Goal: Task Accomplishment & Management: Use online tool/utility

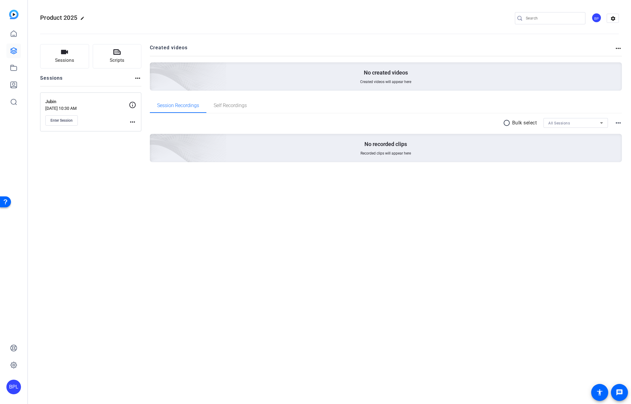
click at [213, 18] on div "Product 2025 edit BP settings" at bounding box center [329, 18] width 579 height 9
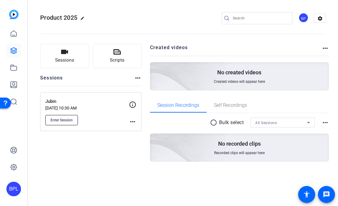
click at [68, 120] on span "Enter Session" at bounding box center [61, 120] width 22 height 5
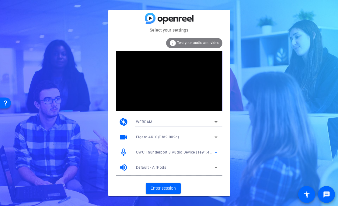
click at [172, 151] on span "OWC Thunderbolt 3 Audio Device (1e91:4001)" at bounding box center [177, 152] width 82 height 5
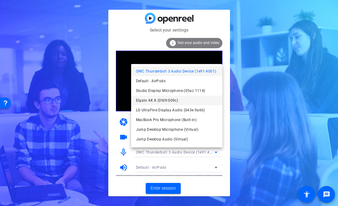
click at [173, 103] on span "Elgato 4K X (0fd9:009c)" at bounding box center [157, 100] width 42 height 7
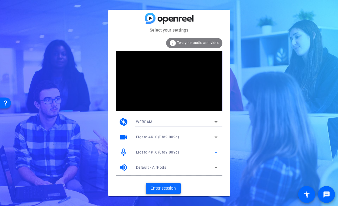
click at [172, 189] on span "Enter session" at bounding box center [163, 188] width 25 height 6
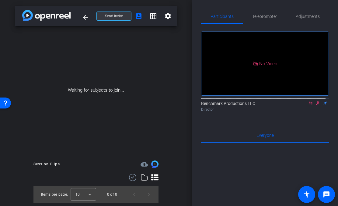
click at [123, 17] on span at bounding box center [114, 16] width 34 height 15
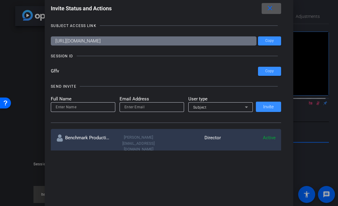
click at [84, 109] on input at bounding box center [83, 107] width 55 height 7
type input "[PERSON_NAME]"
click at [158, 109] on input "email" at bounding box center [151, 107] width 55 height 7
paste input "lightupventures.com"
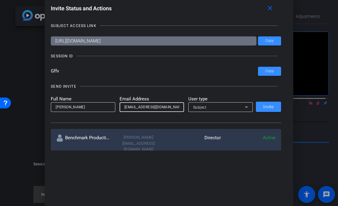
type input "zack@lightupventures.com"
click at [220, 110] on div "Subject" at bounding box center [219, 108] width 52 height 8
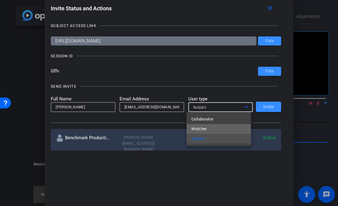
click at [214, 126] on mat-option "Watcher" at bounding box center [218, 129] width 64 height 10
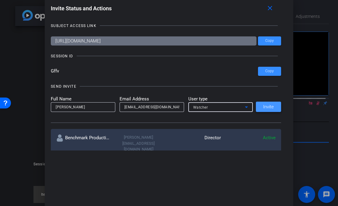
click at [271, 107] on span "Invite" at bounding box center [268, 107] width 11 height 5
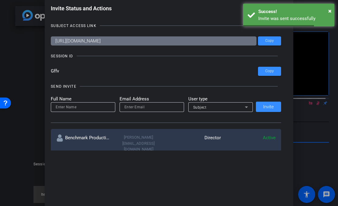
click at [280, 73] on div "SUBJECT ACCESS LINK https://capture.openreel.com/subject/MODE_OTP?otp=Gffv Copy…" at bounding box center [169, 84] width 236 height 134
click at [267, 72] on span "Copy" at bounding box center [269, 71] width 9 height 5
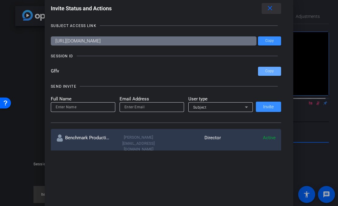
click at [268, 9] on mat-icon "close" at bounding box center [270, 9] width 8 height 8
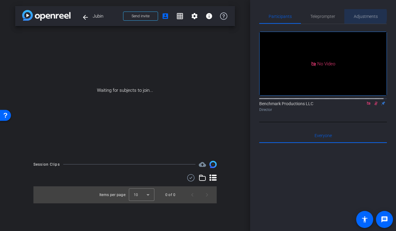
click at [337, 16] on span "Adjustments" at bounding box center [366, 16] width 24 height 4
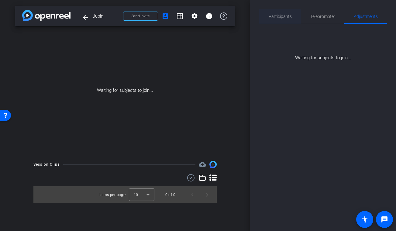
click at [286, 17] on span "Participants" at bounding box center [280, 16] width 23 height 4
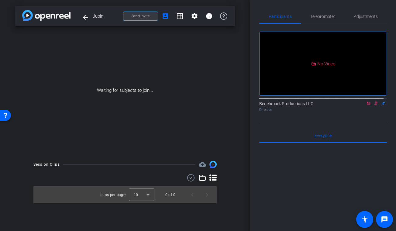
click at [144, 14] on span "Send invite" at bounding box center [141, 16] width 18 height 5
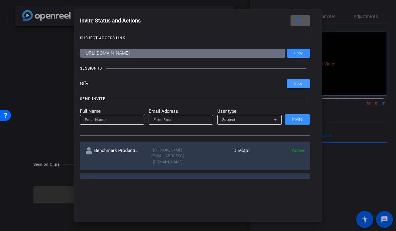
click at [303, 83] on span at bounding box center [298, 83] width 23 height 15
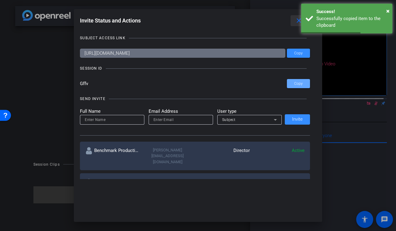
click at [297, 19] on mat-icon "close" at bounding box center [299, 21] width 8 height 8
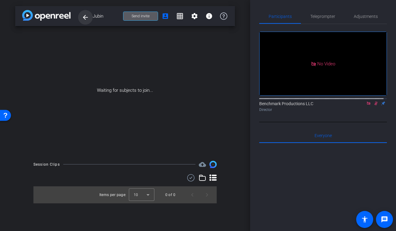
click at [85, 18] on mat-icon "arrow_back" at bounding box center [85, 17] width 7 height 7
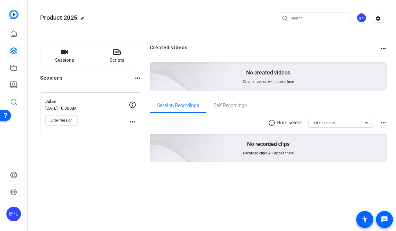
click at [130, 123] on mat-icon "more_horiz" at bounding box center [132, 121] width 7 height 7
click at [148, 133] on span "Edit Session" at bounding box center [148, 130] width 28 height 7
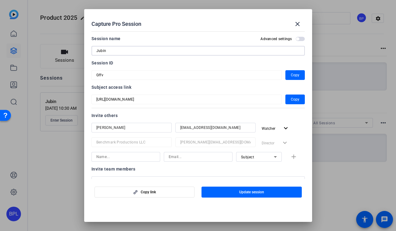
click at [123, 53] on input "Jubin" at bounding box center [198, 50] width 204 height 7
type input "[PERSON_NAME]"
click at [261, 191] on span "Update session" at bounding box center [251, 192] width 25 height 5
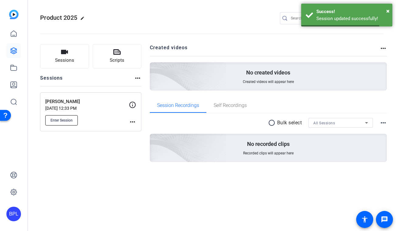
click at [59, 121] on span "Enter Session" at bounding box center [61, 120] width 22 height 5
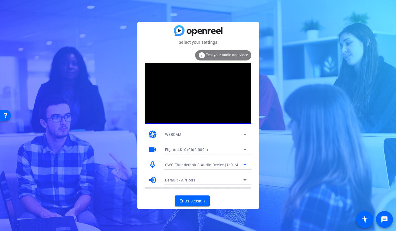
click at [203, 163] on span "OWC Thunderbolt 3 Audio Device (1e91:4001)" at bounding box center [206, 164] width 82 height 5
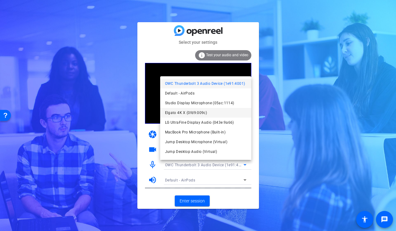
click at [196, 114] on span "Elgato 4K X (0fd9:009c)" at bounding box center [186, 112] width 42 height 7
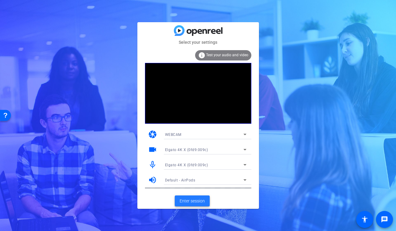
click at [203, 202] on span "Enter session" at bounding box center [192, 201] width 25 height 6
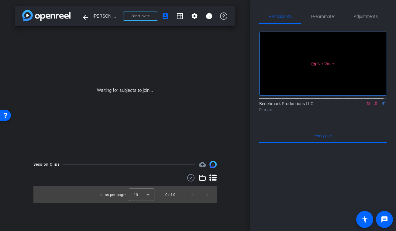
click at [367, 105] on icon at bounding box center [368, 103] width 3 height 3
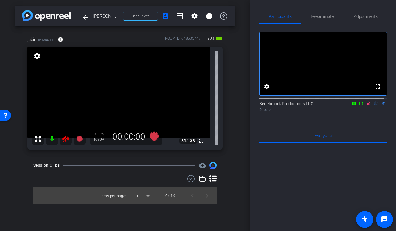
click at [52, 143] on mat-icon at bounding box center [52, 139] width 12 height 12
click at [359, 106] on icon at bounding box center [361, 103] width 5 height 4
click at [362, 16] on span "Adjustments" at bounding box center [366, 16] width 24 height 4
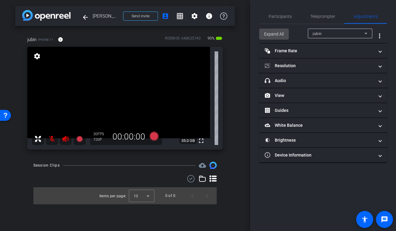
click at [278, 33] on span "Expand All" at bounding box center [274, 34] width 20 height 12
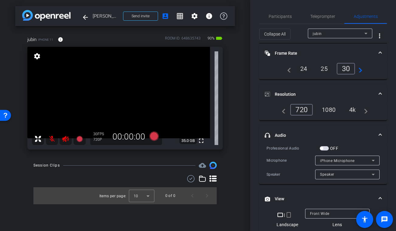
click at [351, 109] on div "4k" at bounding box center [353, 110] width 16 height 10
click at [320, 219] on div at bounding box center [337, 222] width 64 height 7
click at [321, 214] on span "Front Wide" at bounding box center [319, 214] width 19 height 4
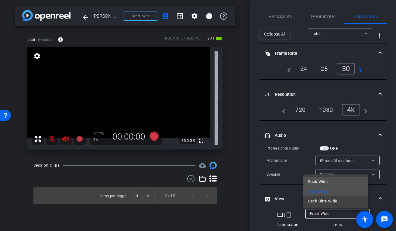
click at [334, 181] on mat-option "Back Wide" at bounding box center [335, 182] width 64 height 10
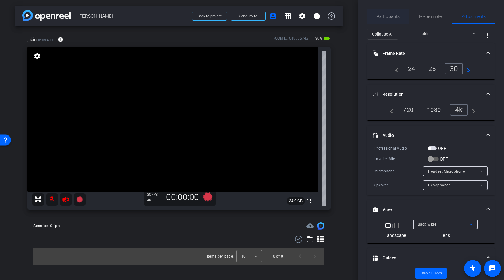
click at [396, 18] on div "Participants" at bounding box center [388, 16] width 42 height 15
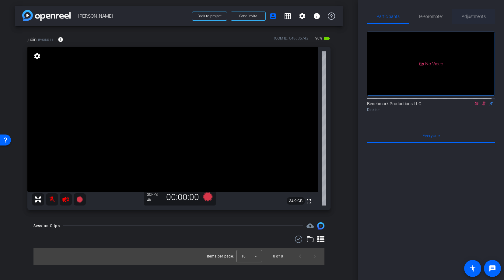
click at [396, 16] on span "Adjustments" at bounding box center [473, 16] width 24 height 4
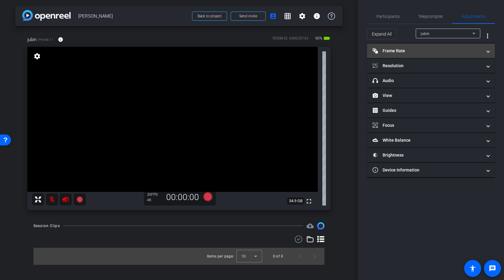
click at [376, 35] on span "Expand All" at bounding box center [382, 34] width 20 height 12
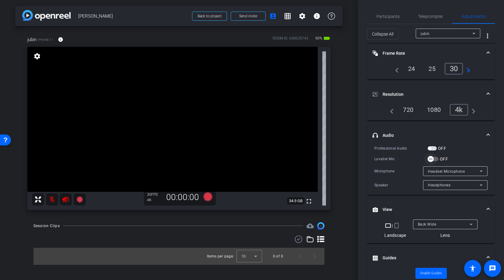
click at [396, 158] on span "button" at bounding box center [432, 159] width 11 height 4
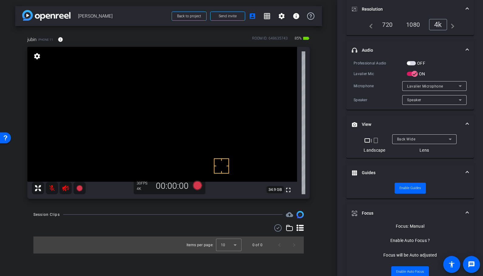
scroll to position [147, 0]
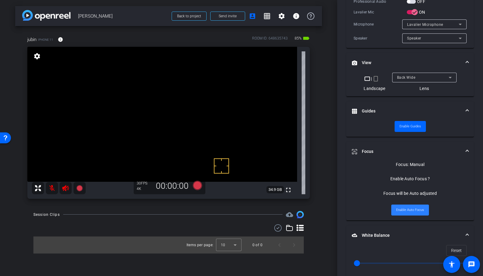
click at [396, 204] on span at bounding box center [411, 210] width 38 height 15
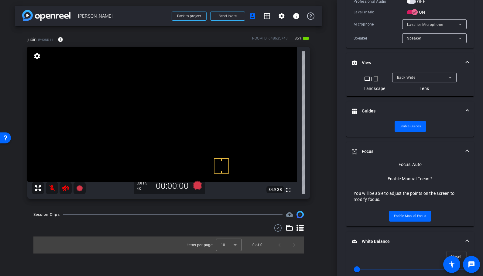
click at [261, 76] on video at bounding box center [162, 114] width 270 height 135
click at [257, 77] on video at bounding box center [162, 114] width 270 height 135
click at [396, 217] on span "Enable Manual Focus" at bounding box center [410, 216] width 32 height 9
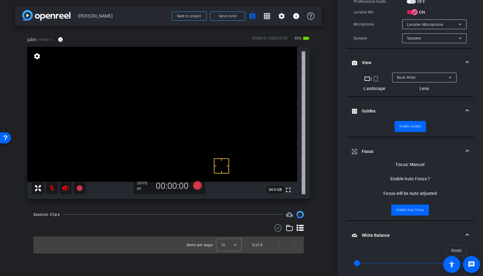
click at [224, 66] on video at bounding box center [162, 114] width 270 height 135
click at [396, 209] on span "Enable Auto Focus" at bounding box center [410, 210] width 28 height 9
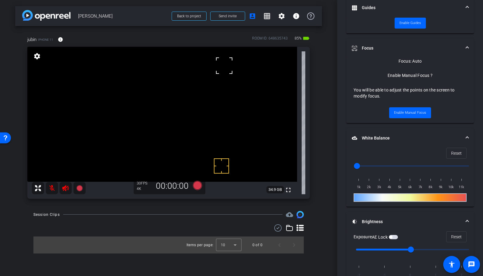
scroll to position [289, 0]
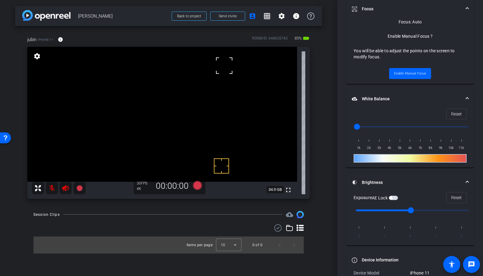
click at [396, 198] on span "button" at bounding box center [393, 198] width 9 height 4
click at [396, 231] on mat-expansion-panel-header "Device Information" at bounding box center [411, 260] width 128 height 19
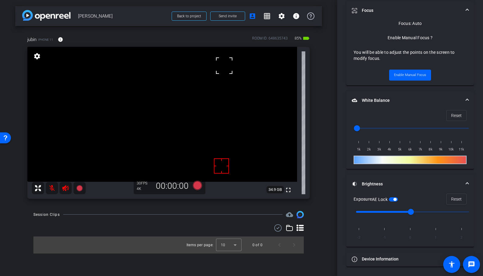
scroll to position [288, 0]
drag, startPoint x: 326, startPoint y: 275, endPoint x: 326, endPoint y: 270, distance: 4.3
click at [326, 231] on div "arrow_back [PERSON_NAME] Back to project Send invite account_box grid_on settin…" at bounding box center [168, 138] width 337 height 276
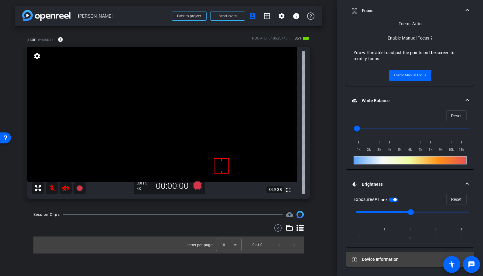
click at [373, 231] on mat-panel-title "Device Information" at bounding box center [406, 259] width 109 height 6
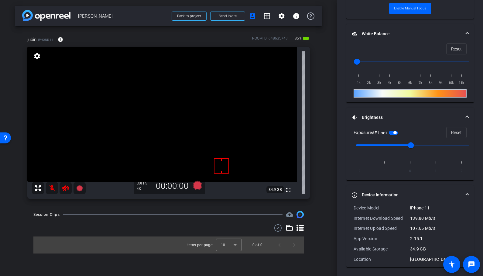
click at [375, 196] on mat-panel-title "Device Information" at bounding box center [406, 195] width 109 height 6
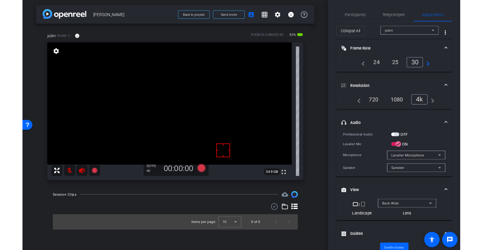
scroll to position [288, 0]
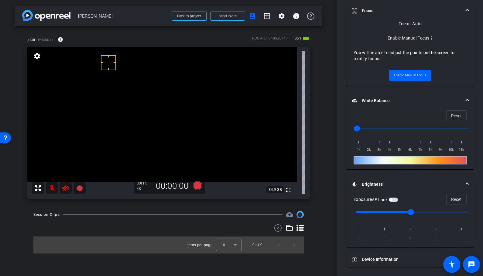
click at [396, 201] on span "button" at bounding box center [393, 200] width 9 height 4
drag, startPoint x: 358, startPoint y: 129, endPoint x: 390, endPoint y: 129, distance: 32.2
click at [390, 129] on input "range" at bounding box center [413, 128] width 126 height 13
drag, startPoint x: 390, startPoint y: 129, endPoint x: 384, endPoint y: 129, distance: 6.1
click at [384, 129] on input "range" at bounding box center [413, 128] width 126 height 13
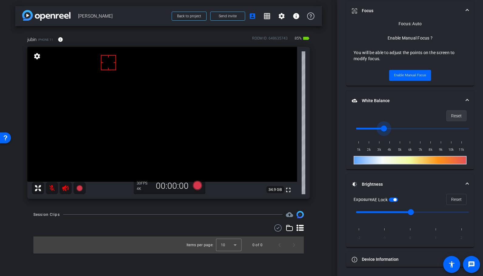
click at [396, 114] on span "Reset" at bounding box center [457, 116] width 11 height 12
drag, startPoint x: 359, startPoint y: 130, endPoint x: 379, endPoint y: 131, distance: 20.4
click at [379, 131] on input "range" at bounding box center [413, 128] width 126 height 13
drag, startPoint x: 379, startPoint y: 131, endPoint x: 382, endPoint y: 130, distance: 3.6
click at [382, 130] on input "range" at bounding box center [413, 128] width 126 height 13
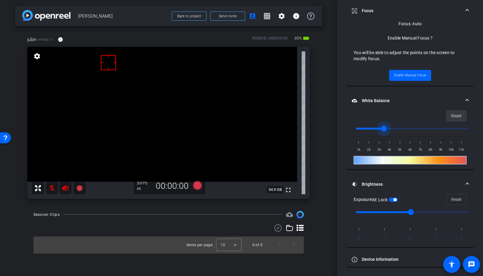
click at [396, 116] on span at bounding box center [457, 116] width 20 height 15
drag, startPoint x: 356, startPoint y: 127, endPoint x: 384, endPoint y: 129, distance: 28.0
click at [384, 129] on input "range" at bounding box center [413, 128] width 126 height 13
click at [396, 116] on span "Reset" at bounding box center [457, 116] width 11 height 12
drag, startPoint x: 367, startPoint y: 128, endPoint x: 387, endPoint y: 129, distance: 19.5
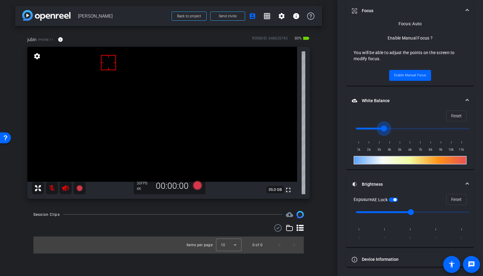
click at [387, 129] on input "range" at bounding box center [413, 128] width 126 height 13
drag, startPoint x: 385, startPoint y: 130, endPoint x: 379, endPoint y: 130, distance: 5.8
click at [379, 130] on input "range" at bounding box center [413, 128] width 126 height 13
click at [396, 119] on span "Reset" at bounding box center [457, 116] width 11 height 12
drag, startPoint x: 358, startPoint y: 127, endPoint x: 378, endPoint y: 127, distance: 19.2
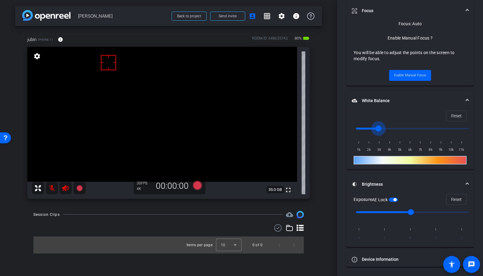
type input "3000"
click at [378, 127] on input "range" at bounding box center [413, 128] width 126 height 13
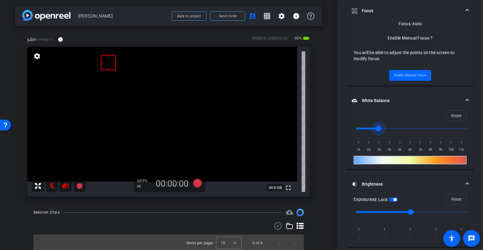
scroll to position [2, 0]
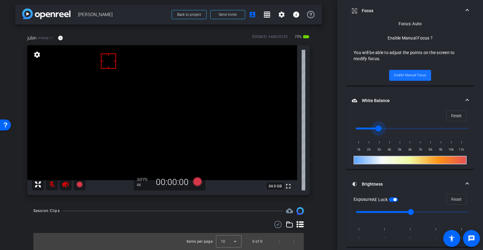
click at [396, 73] on span "Enable Manual Focus" at bounding box center [410, 75] width 32 height 9
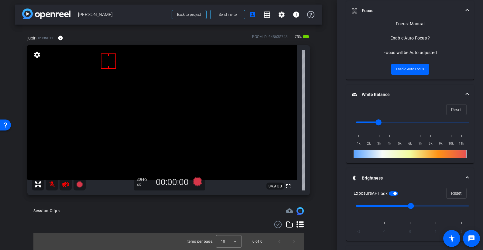
click at [162, 144] on video at bounding box center [162, 112] width 270 height 135
click at [396, 67] on span "Enable Auto Focus" at bounding box center [410, 69] width 28 height 9
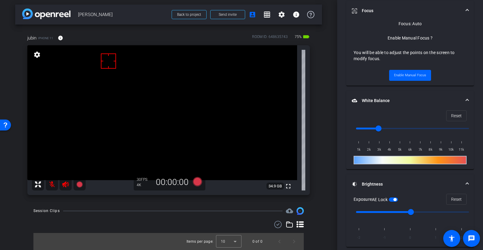
click at [173, 125] on video at bounding box center [162, 112] width 270 height 135
click at [151, 126] on video at bounding box center [162, 112] width 270 height 135
click at [159, 122] on video at bounding box center [162, 112] width 270 height 135
click at [396, 74] on span "Enable Manual Focus" at bounding box center [410, 75] width 32 height 9
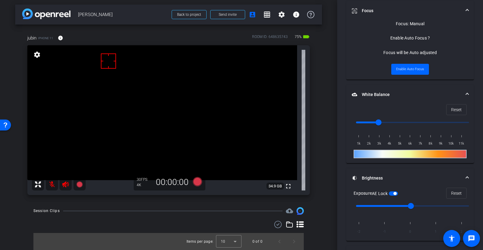
click at [151, 121] on video at bounding box center [162, 112] width 270 height 135
click at [172, 131] on video at bounding box center [162, 112] width 270 height 135
click at [396, 71] on span "Enable Auto Focus" at bounding box center [410, 69] width 28 height 9
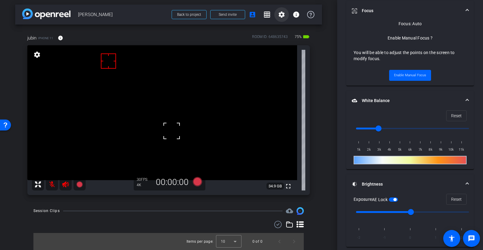
click at [279, 15] on mat-icon "settings" at bounding box center [281, 14] width 7 height 7
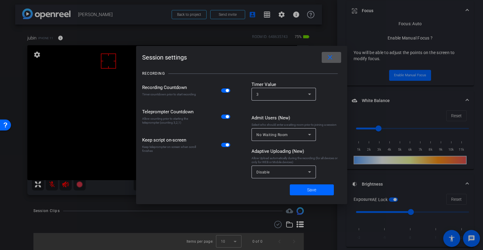
click at [226, 90] on span "button" at bounding box center [227, 90] width 3 height 3
click at [314, 189] on span "Save" at bounding box center [311, 190] width 9 height 6
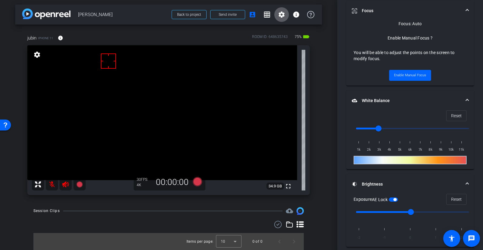
click at [200, 182] on icon at bounding box center [197, 181] width 15 height 11
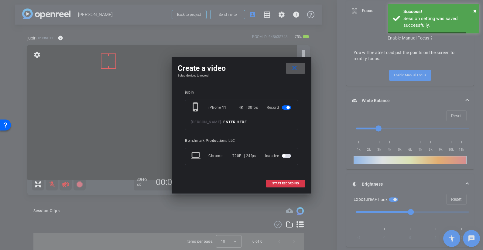
click at [236, 124] on input at bounding box center [243, 123] width 41 height 8
type input "test1"
click at [290, 182] on span "START RECORDING" at bounding box center [285, 183] width 27 height 3
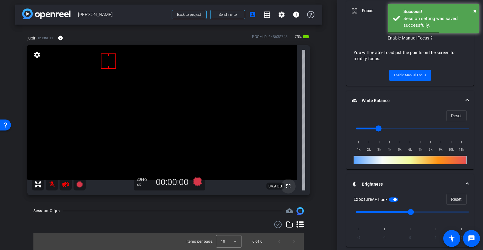
scroll to position [308, 0]
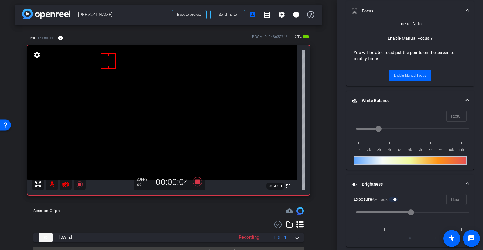
click at [51, 189] on mat-icon at bounding box center [52, 184] width 12 height 12
click at [51, 185] on mat-icon at bounding box center [52, 184] width 12 height 12
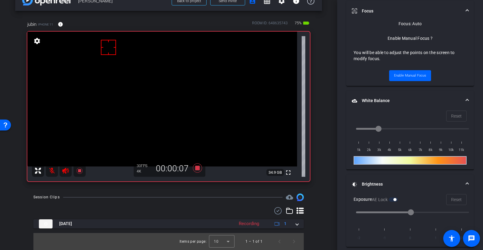
click at [297, 211] on icon at bounding box center [300, 210] width 7 height 7
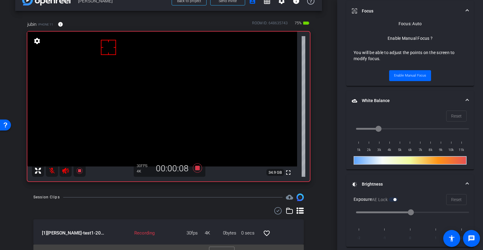
scroll to position [0, 0]
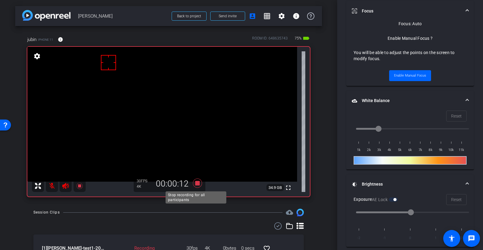
click at [196, 183] on icon at bounding box center [197, 183] width 9 height 9
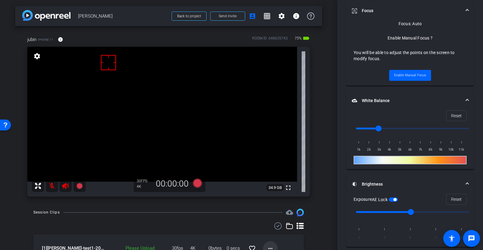
click at [270, 231] on mat-icon "more_horiz" at bounding box center [270, 248] width 7 height 7
click at [276, 220] on span "Upload" at bounding box center [277, 220] width 24 height 7
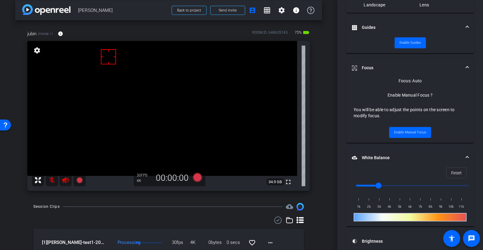
scroll to position [287, 0]
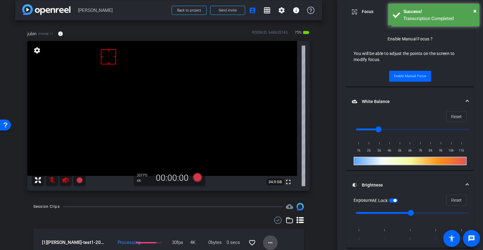
click at [268, 231] on mat-icon "more_horiz" at bounding box center [270, 242] width 7 height 7
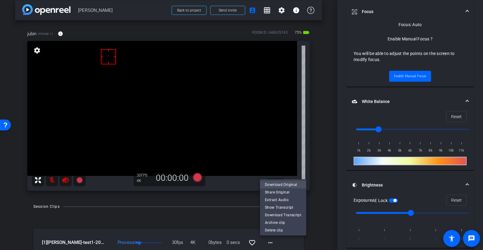
click at [280, 185] on span "Download Original" at bounding box center [283, 184] width 36 height 7
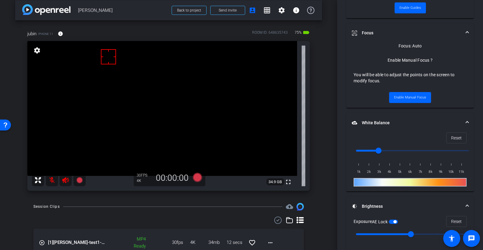
scroll to position [128, 0]
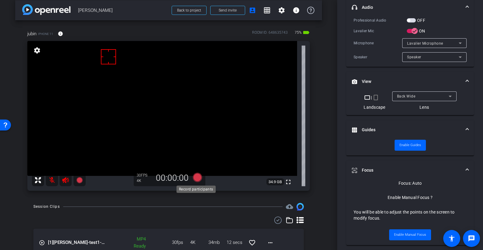
click at [199, 175] on icon at bounding box center [197, 177] width 9 height 9
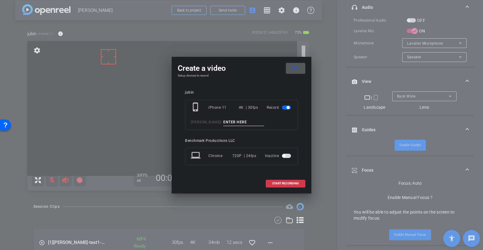
click at [238, 123] on input at bounding box center [243, 123] width 41 height 8
click at [288, 62] on span at bounding box center [295, 68] width 19 height 15
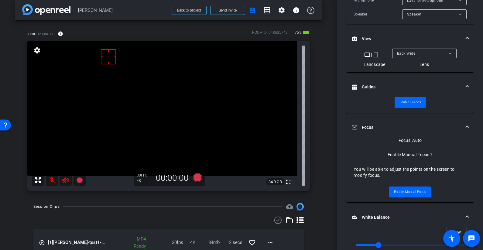
scroll to position [191, 0]
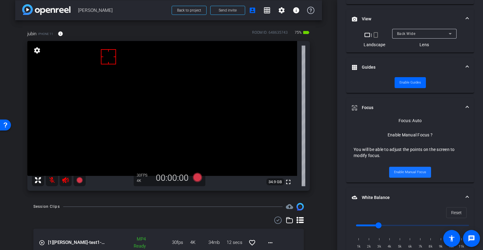
drag, startPoint x: 413, startPoint y: 172, endPoint x: 410, endPoint y: 172, distance: 3.4
click at [396, 172] on span "Enable Manual Focus" at bounding box center [410, 172] width 32 height 9
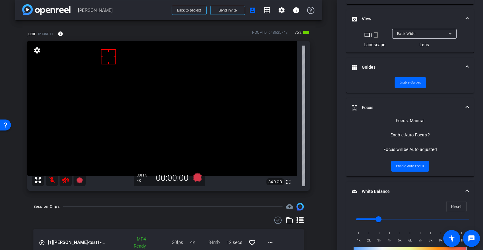
click at [164, 119] on video at bounding box center [162, 108] width 270 height 135
click at [396, 166] on span "Enable Auto Focus" at bounding box center [410, 166] width 28 height 9
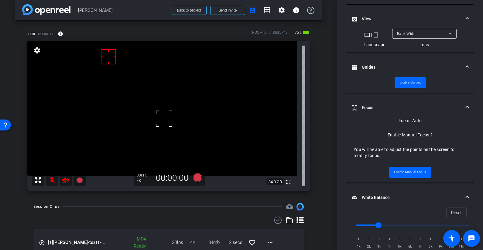
click at [201, 179] on icon at bounding box center [197, 177] width 15 height 11
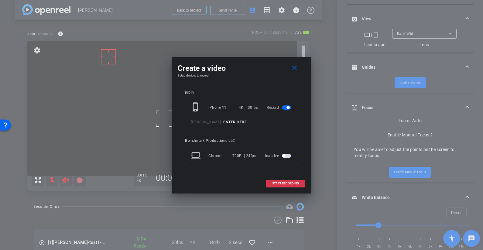
click at [245, 124] on input at bounding box center [243, 123] width 41 height 8
type input "take1"
click at [294, 182] on span "START RECORDING" at bounding box center [285, 183] width 27 height 3
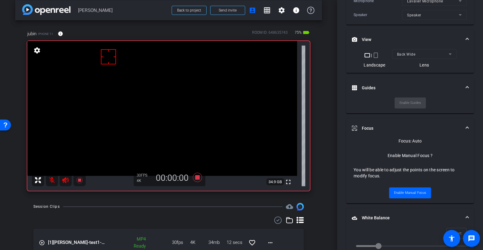
scroll to position [211, 0]
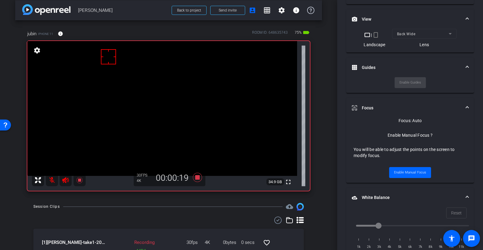
drag, startPoint x: 49, startPoint y: 172, endPoint x: 51, endPoint y: 176, distance: 4.6
click at [49, 172] on video at bounding box center [162, 108] width 270 height 135
drag, startPoint x: 52, startPoint y: 179, endPoint x: 53, endPoint y: 182, distance: 3.3
click at [52, 179] on mat-icon at bounding box center [52, 180] width 12 height 12
click at [51, 180] on mat-icon at bounding box center [52, 180] width 12 height 12
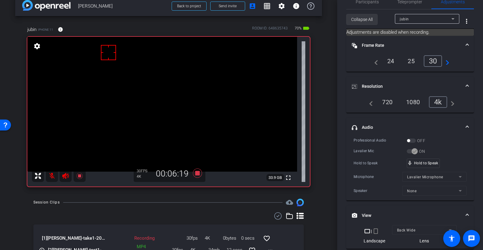
scroll to position [0, 0]
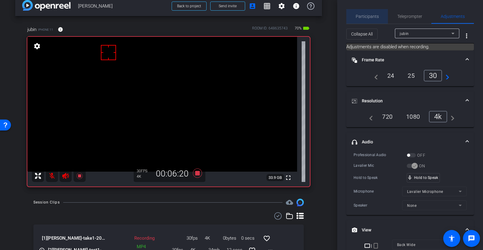
click at [368, 16] on span "Participants" at bounding box center [367, 16] width 23 height 4
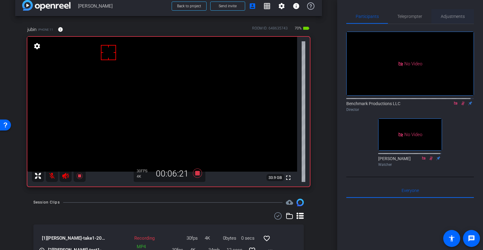
click at [396, 14] on span "Adjustments" at bounding box center [453, 16] width 24 height 4
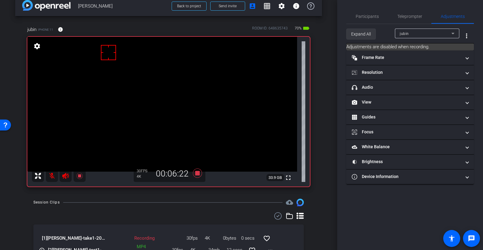
click at [359, 35] on span "Expand All" at bounding box center [361, 34] width 20 height 12
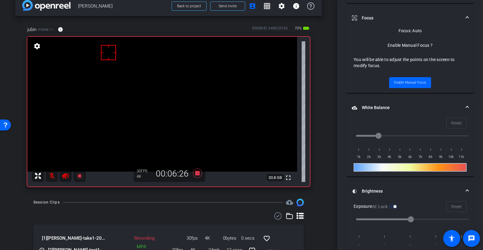
scroll to position [279, 0]
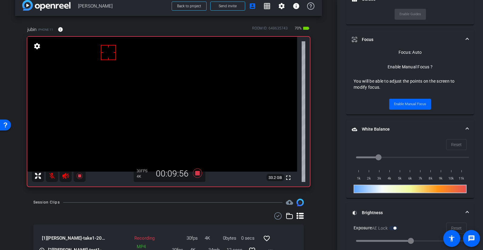
click at [51, 178] on mat-icon at bounding box center [52, 176] width 12 height 12
click at [52, 178] on mat-icon at bounding box center [52, 176] width 12 height 12
click at [194, 175] on icon at bounding box center [197, 173] width 9 height 9
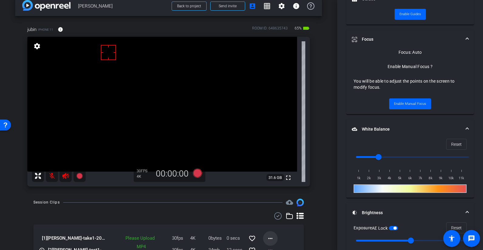
click at [270, 231] on mat-icon "more_horiz" at bounding box center [270, 238] width 7 height 7
click at [278, 210] on span "Upload" at bounding box center [277, 210] width 24 height 7
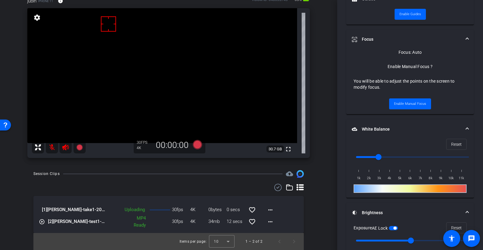
click at [317, 209] on div "Session Clips cloud_upload [1] [PERSON_NAME]-take1-2025-09-23-13-14-18-279-0 Up…" at bounding box center [168, 210] width 307 height 80
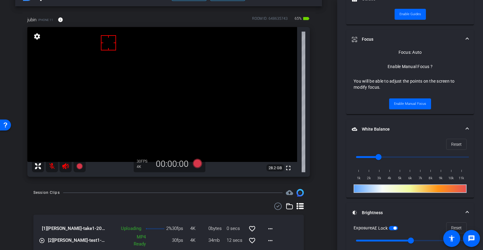
scroll to position [27, 0]
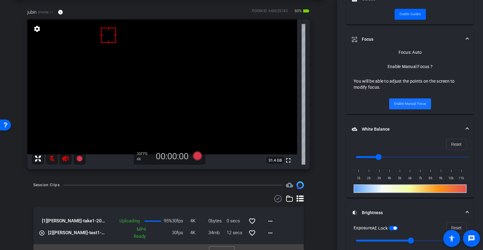
click at [396, 105] on span "Enable Manual Focus" at bounding box center [410, 103] width 32 height 9
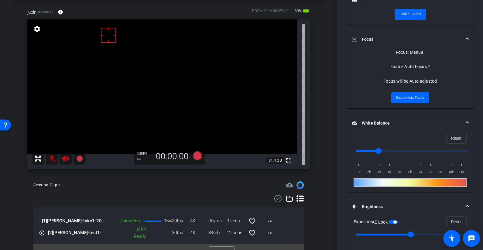
click at [158, 99] on video at bounding box center [162, 86] width 270 height 135
click at [396, 97] on span "Enable Auto Focus" at bounding box center [410, 97] width 28 height 9
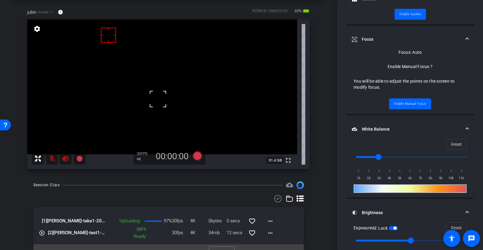
click at [191, 182] on div "Session Clips cloud_upload" at bounding box center [168, 185] width 271 height 7
click at [195, 154] on icon at bounding box center [197, 155] width 9 height 9
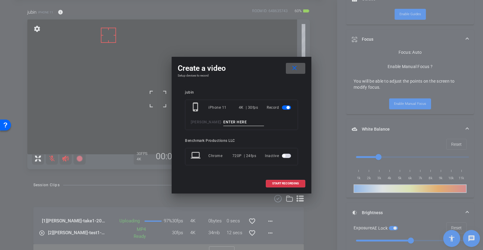
click at [240, 121] on input at bounding box center [243, 123] width 41 height 8
type input "take2"
click at [299, 180] on span at bounding box center [285, 183] width 39 height 15
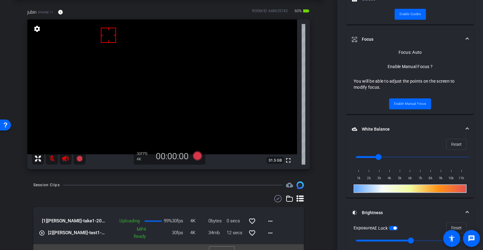
scroll to position [279, 0]
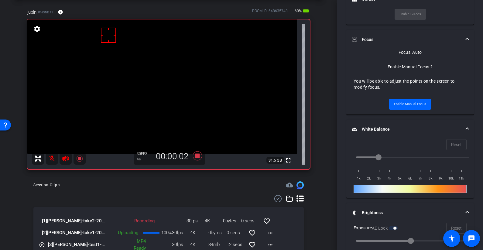
click at [42, 185] on div "Session Clips" at bounding box center [46, 185] width 26 height 6
click at [55, 157] on mat-icon at bounding box center [52, 159] width 12 height 12
click at [50, 157] on mat-icon at bounding box center [52, 159] width 12 height 12
click at [271, 231] on mat-icon "more_horiz" at bounding box center [270, 233] width 7 height 7
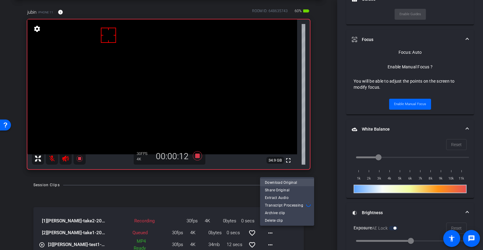
click at [285, 181] on span "Download Original" at bounding box center [287, 182] width 44 height 7
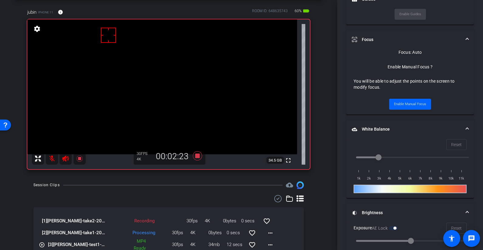
click at [46, 205] on div "[1] [PERSON_NAME]-take2-2025-09-23-13-37-29-836-0 Recording 30fps 4K 0bytes 0 s…" at bounding box center [168, 234] width 271 height 78
click at [201, 154] on icon at bounding box center [197, 156] width 15 height 11
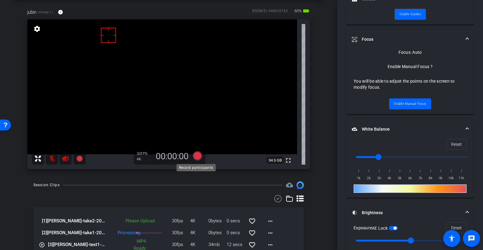
click at [197, 157] on icon at bounding box center [197, 155] width 9 height 9
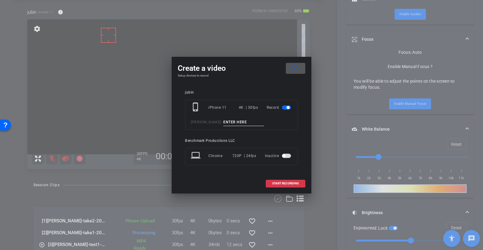
click at [246, 120] on input at bounding box center [243, 123] width 41 height 8
type input "take2-1"
click at [283, 185] on span "START RECORDING" at bounding box center [285, 183] width 27 height 3
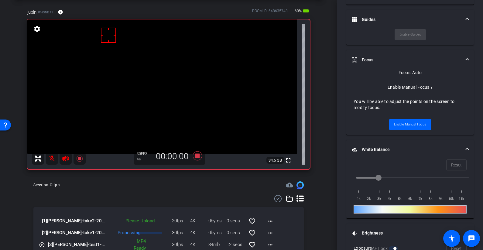
scroll to position [279, 0]
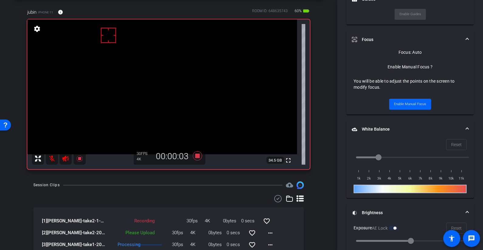
click at [55, 160] on mat-icon at bounding box center [52, 159] width 12 height 12
click at [54, 160] on mat-icon at bounding box center [52, 159] width 12 height 12
click at [272, 231] on span at bounding box center [270, 233] width 15 height 15
click at [279, 204] on span "Upload" at bounding box center [277, 205] width 24 height 7
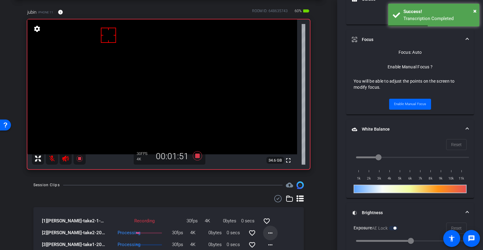
click at [268, 231] on mat-icon "more_horiz" at bounding box center [270, 233] width 7 height 7
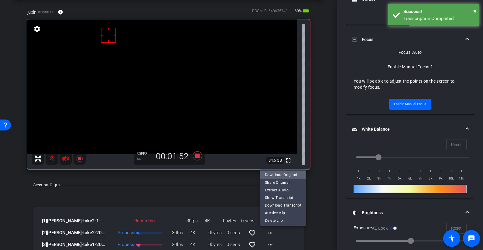
click at [284, 174] on span "Download Original" at bounding box center [283, 174] width 36 height 7
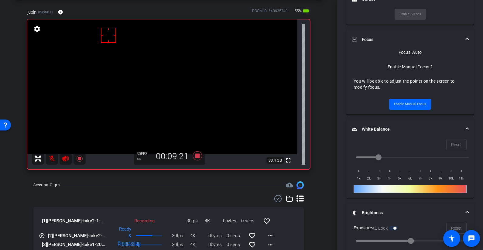
click at [55, 157] on mat-icon at bounding box center [52, 159] width 12 height 12
click at [54, 159] on mat-icon at bounding box center [52, 159] width 12 height 12
click at [19, 201] on div "Session Clips cloud_upload [1] [PERSON_NAME]-take2-1-2025-09-23-13-40-08-866-0 …" at bounding box center [168, 233] width 307 height 103
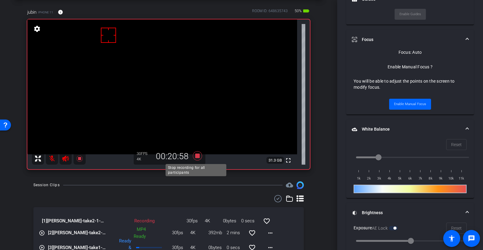
click at [196, 157] on icon at bounding box center [197, 155] width 9 height 9
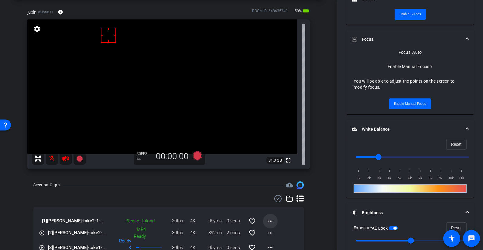
click at [268, 222] on mat-icon "more_horiz" at bounding box center [270, 221] width 7 height 7
click at [272, 192] on span "Upload" at bounding box center [277, 193] width 24 height 7
click at [251, 221] on mat-icon "favorite_border" at bounding box center [252, 221] width 7 height 7
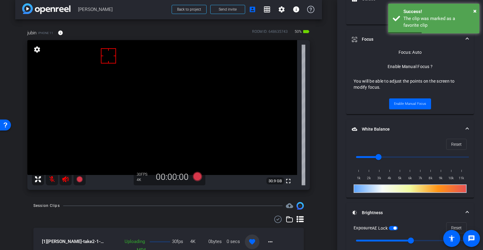
scroll to position [19, 0]
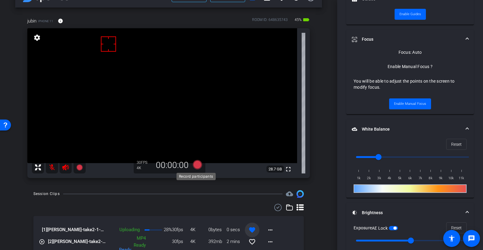
click at [197, 164] on icon at bounding box center [197, 164] width 9 height 9
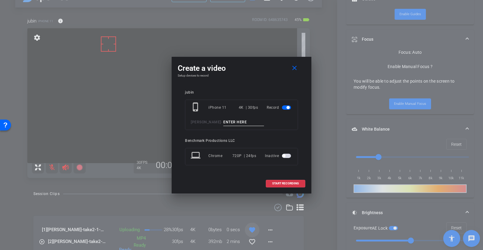
click at [238, 121] on input at bounding box center [243, 123] width 41 height 8
type input "YT1"
click at [295, 66] on mat-icon "close" at bounding box center [295, 68] width 8 height 8
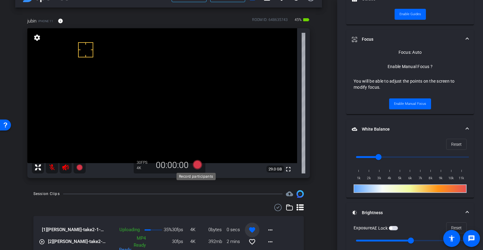
click at [198, 170] on icon at bounding box center [197, 164] width 15 height 11
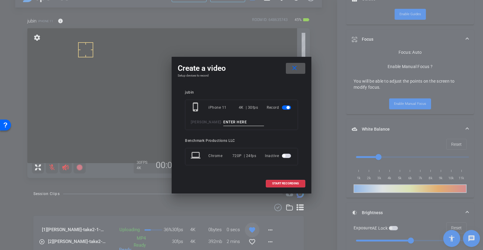
click at [229, 124] on input at bounding box center [243, 123] width 41 height 8
type input "YT1"
click at [289, 186] on span at bounding box center [285, 183] width 39 height 15
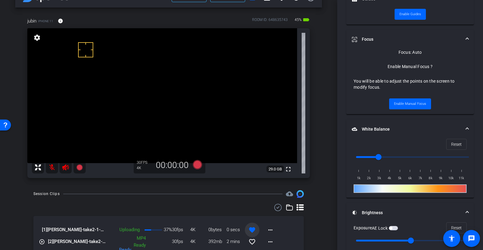
scroll to position [279, 0]
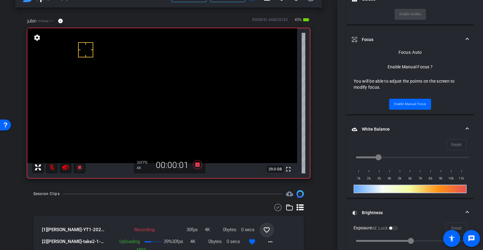
click at [36, 199] on div "Session Clips cloud_upload [1] [PERSON_NAME]-YT1-2025-09-23-14-03-09-043-0 Reco…" at bounding box center [168, 247] width 307 height 115
click at [49, 166] on mat-icon at bounding box center [52, 167] width 12 height 12
click at [50, 166] on mat-icon at bounding box center [52, 167] width 12 height 12
click at [194, 164] on icon at bounding box center [197, 164] width 9 height 9
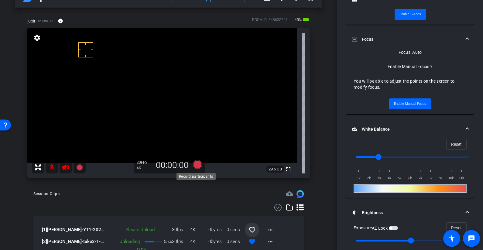
click at [196, 164] on icon at bounding box center [197, 164] width 9 height 9
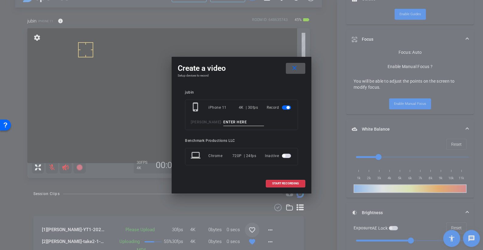
click at [232, 121] on input at bounding box center [243, 123] width 41 height 8
type input "YT2"
click at [286, 182] on span "START RECORDING" at bounding box center [285, 183] width 27 height 3
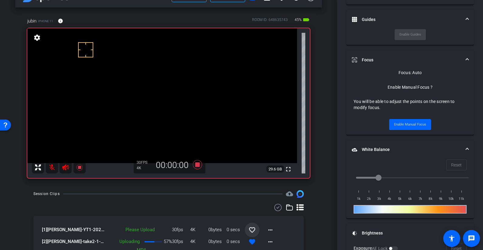
scroll to position [279, 0]
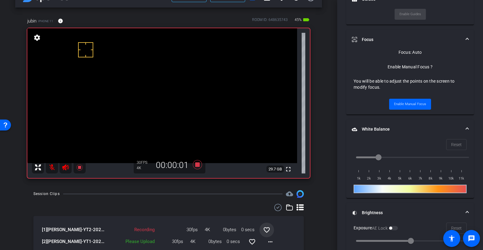
click at [52, 168] on mat-icon at bounding box center [52, 167] width 12 height 12
click at [80, 197] on div "Session Clips cloud_upload" at bounding box center [168, 193] width 271 height 7
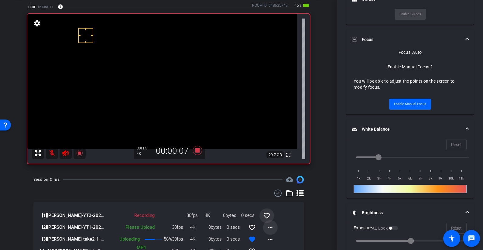
click at [267, 226] on mat-icon "more_horiz" at bounding box center [270, 227] width 7 height 7
click at [278, 199] on span "Upload" at bounding box center [277, 199] width 24 height 7
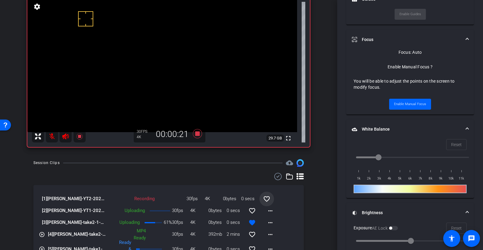
scroll to position [43, 0]
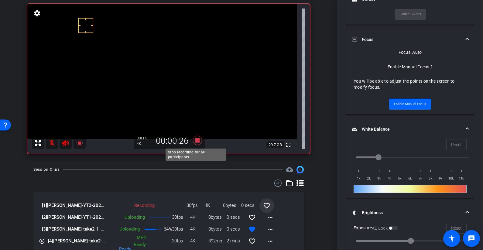
click at [196, 141] on icon at bounding box center [197, 140] width 9 height 9
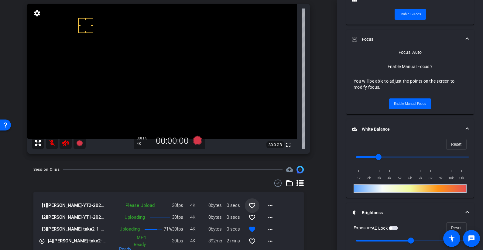
click at [147, 185] on div at bounding box center [168, 183] width 271 height 7
click at [196, 142] on icon at bounding box center [197, 140] width 9 height 9
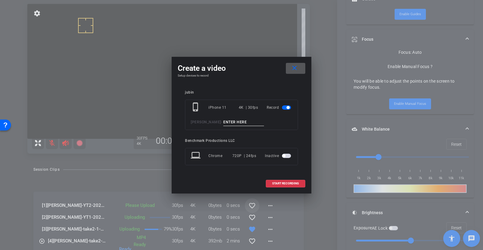
click at [235, 120] on input at bounding box center [243, 123] width 41 height 8
type input "YT3"
click at [288, 183] on span "START RECORDING" at bounding box center [285, 183] width 27 height 3
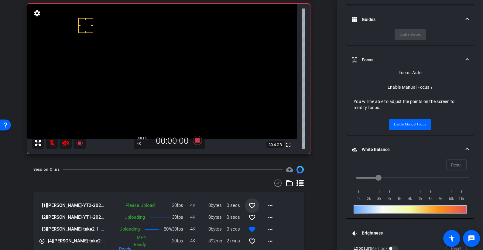
scroll to position [279, 0]
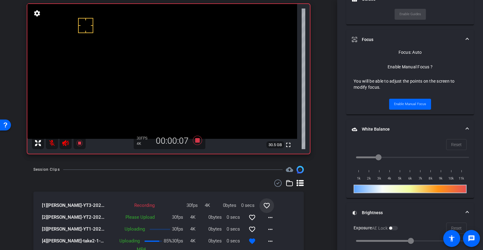
click at [50, 143] on mat-icon at bounding box center [52, 143] width 12 height 12
click at [51, 142] on mat-icon at bounding box center [52, 143] width 12 height 12
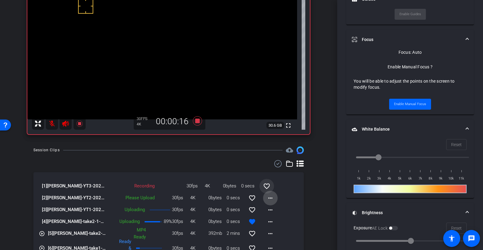
click at [267, 195] on mat-icon "more_horiz" at bounding box center [270, 198] width 7 height 7
click at [276, 209] on span "Upload" at bounding box center [277, 210] width 24 height 7
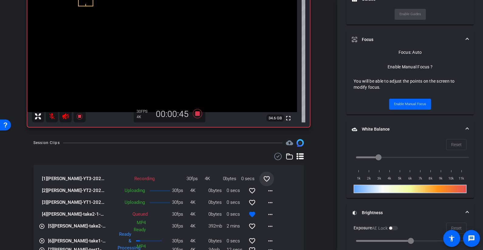
scroll to position [51, 0]
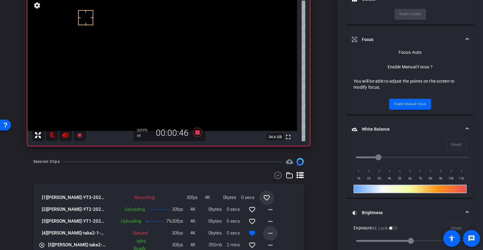
click at [272, 231] on span at bounding box center [270, 233] width 15 height 15
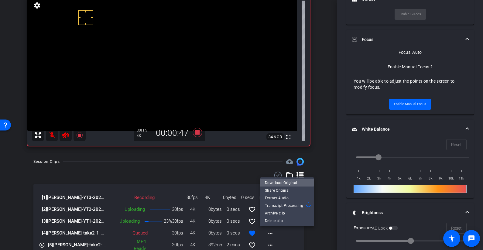
click at [283, 182] on span "Download Original" at bounding box center [287, 182] width 44 height 7
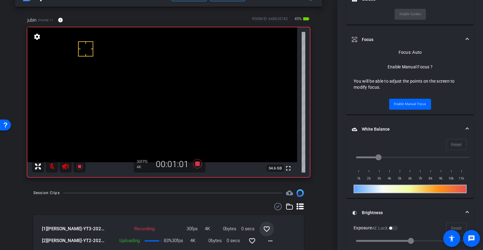
scroll to position [31, 0]
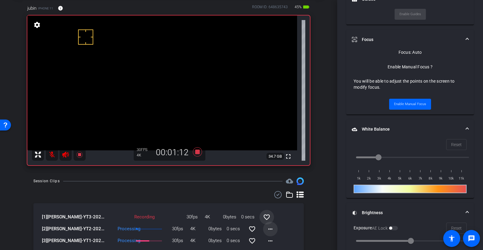
click at [265, 226] on button "more_horiz" at bounding box center [270, 229] width 15 height 15
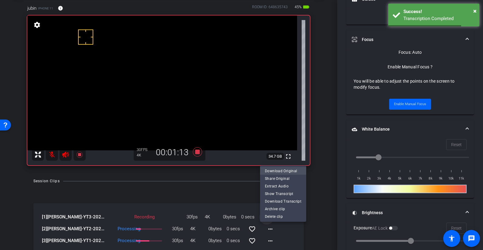
click at [287, 172] on span "Download Original" at bounding box center [283, 170] width 36 height 7
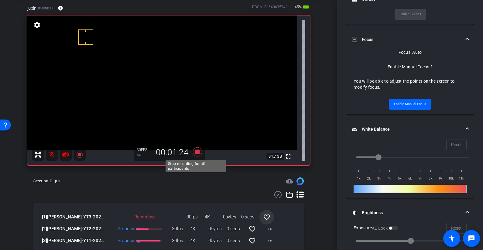
click at [198, 151] on icon at bounding box center [197, 151] width 9 height 9
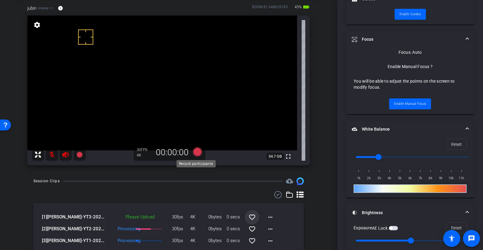
click at [199, 152] on icon at bounding box center [197, 151] width 9 height 9
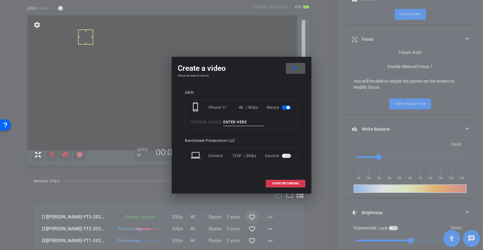
click at [238, 122] on input at bounding box center [243, 123] width 41 height 8
type input "YT4"
click at [288, 185] on span "START RECORDING" at bounding box center [285, 183] width 27 height 3
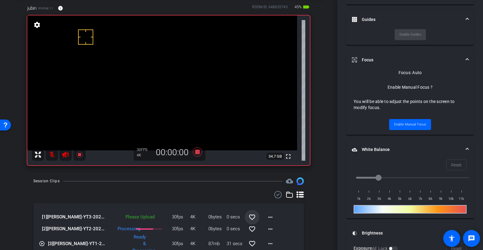
scroll to position [279, 0]
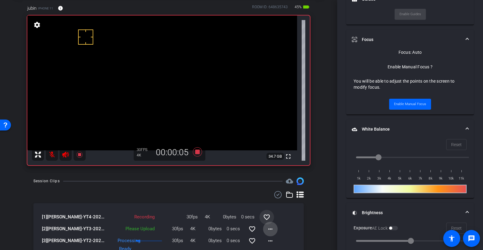
click at [267, 228] on mat-icon "more_horiz" at bounding box center [270, 229] width 7 height 7
click at [280, 202] on span "Upload" at bounding box center [277, 201] width 24 height 7
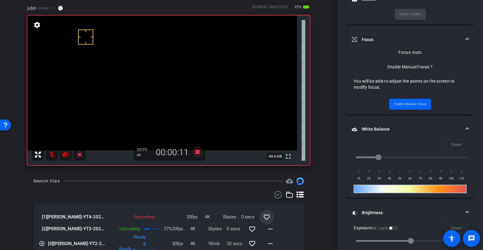
click at [66, 187] on div "Session Clips cloud_upload [1] [PERSON_NAME]-YT4-2025-09-23-14-06-36-299-0 Reco…" at bounding box center [168, 253] width 307 height 151
click at [50, 154] on mat-icon at bounding box center [52, 155] width 12 height 12
click at [52, 154] on mat-icon at bounding box center [52, 155] width 12 height 12
click at [177, 193] on div at bounding box center [168, 194] width 271 height 7
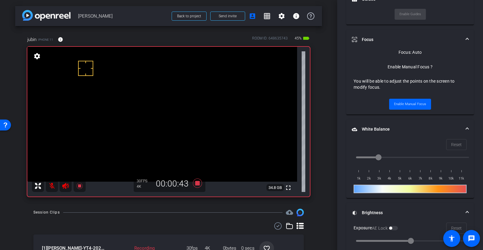
scroll to position [36, 0]
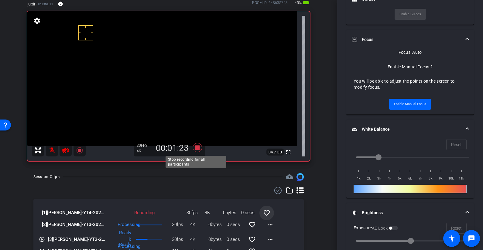
click at [197, 147] on icon at bounding box center [197, 147] width 9 height 9
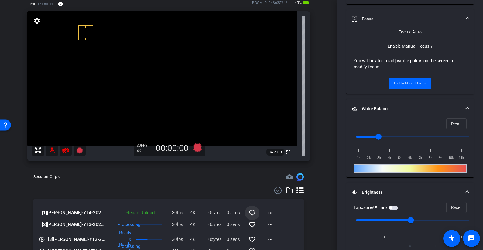
scroll to position [259, 0]
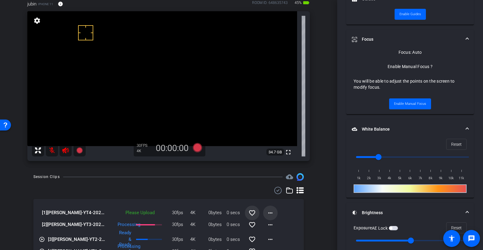
click at [269, 214] on mat-icon "more_horiz" at bounding box center [270, 212] width 7 height 7
click at [278, 227] on span "Upload" at bounding box center [277, 225] width 24 height 7
click at [195, 177] on div at bounding box center [173, 177] width 220 height 0
click at [198, 149] on icon at bounding box center [197, 147] width 9 height 9
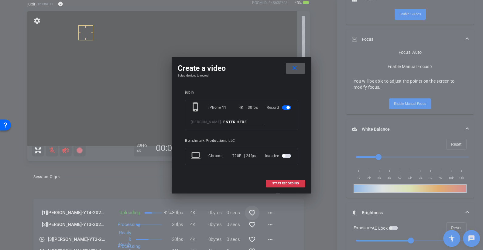
click at [241, 120] on input at bounding box center [243, 123] width 41 height 8
type input "YT5"
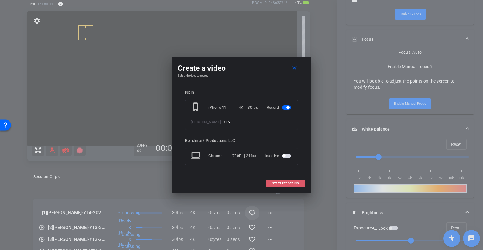
click at [282, 184] on span "START RECORDING" at bounding box center [285, 183] width 27 height 3
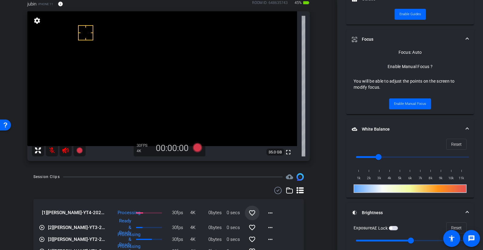
scroll to position [279, 0]
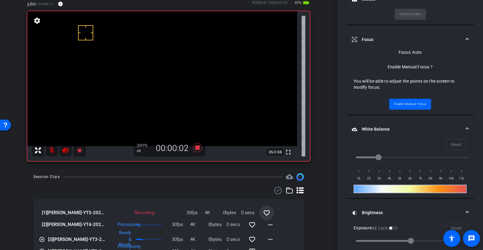
click at [50, 152] on mat-icon at bounding box center [52, 150] width 12 height 12
click at [50, 151] on mat-icon at bounding box center [52, 150] width 12 height 12
click at [195, 148] on icon at bounding box center [197, 147] width 9 height 9
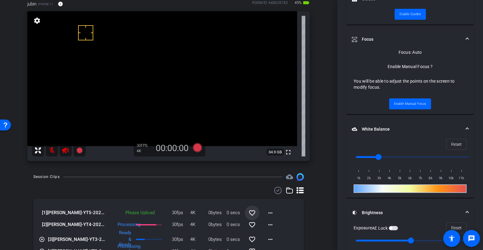
click at [255, 212] on span at bounding box center [252, 213] width 15 height 15
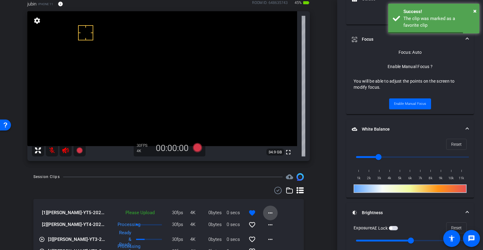
click at [270, 212] on mat-icon "more_horiz" at bounding box center [270, 212] width 7 height 7
click at [277, 228] on span "Upload" at bounding box center [277, 225] width 24 height 7
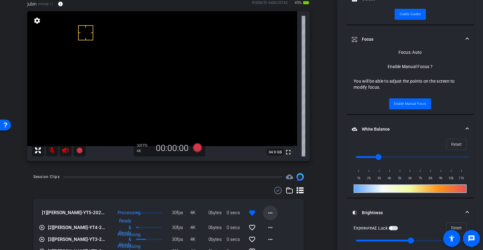
click at [267, 211] on mat-icon "more_horiz" at bounding box center [270, 212] width 7 height 7
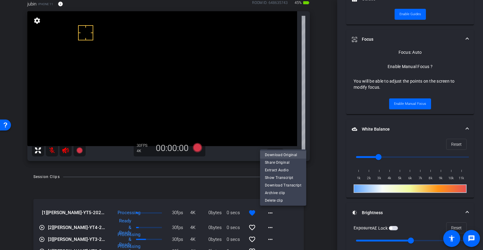
click at [281, 152] on span "Download Original" at bounding box center [283, 154] width 36 height 7
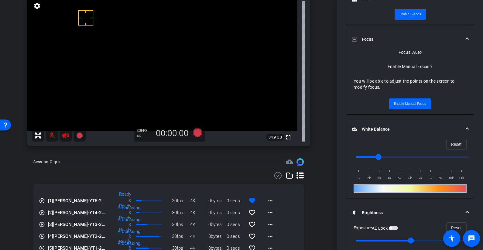
scroll to position [22, 0]
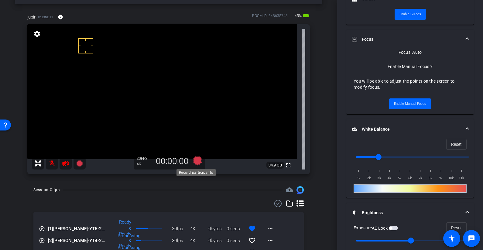
click at [198, 159] on icon at bounding box center [197, 160] width 9 height 9
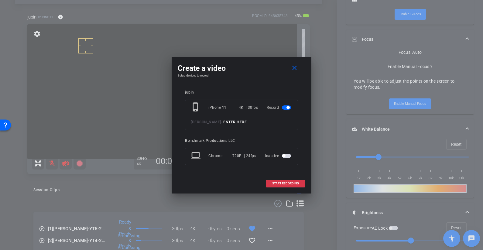
click at [243, 120] on input at bounding box center [243, 123] width 41 height 8
type input "smile1"
click at [293, 181] on span at bounding box center [285, 183] width 39 height 15
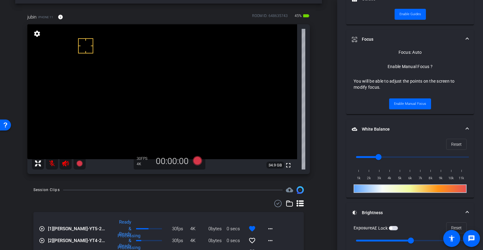
scroll to position [279, 0]
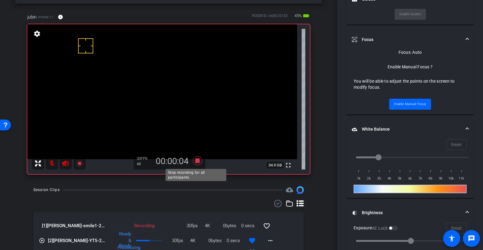
click at [195, 161] on icon at bounding box center [197, 160] width 9 height 9
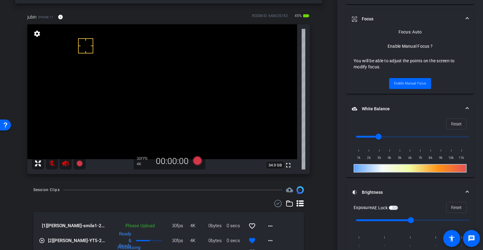
scroll to position [259, 0]
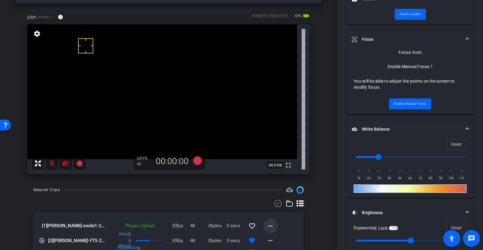
click at [274, 225] on span at bounding box center [270, 226] width 15 height 15
click at [275, 196] on span "Upload" at bounding box center [277, 198] width 24 height 7
click at [268, 228] on mat-icon "more_horiz" at bounding box center [270, 226] width 7 height 7
click at [322, 221] on div at bounding box center [241, 125] width 483 height 250
click at [270, 226] on mat-icon "more_horiz" at bounding box center [270, 226] width 7 height 7
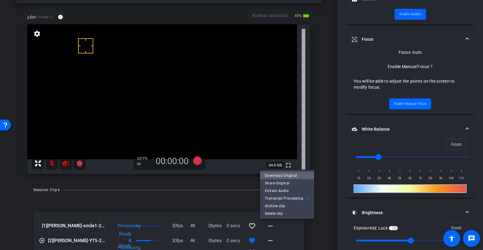
click at [277, 174] on span "Download Original" at bounding box center [287, 175] width 44 height 7
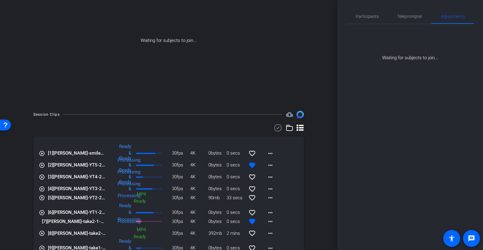
scroll to position [2, 0]
